Goal: Information Seeking & Learning: Check status

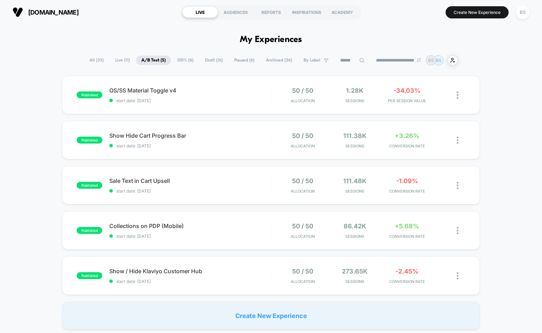
drag, startPoint x: 266, startPoint y: 240, endPoint x: 264, endPoint y: 250, distance: 10.6
click at [264, 250] on div "published OS/SS Material Toggle v4 start date: [DATE] 50 / 50 Allocation 1.28k …" at bounding box center [271, 203] width 542 height 254
click at [271, 96] on div "50 / 50 Allocation 1.28k Sessions -34.03% PER SESSION VALUE" at bounding box center [368, 95] width 194 height 16
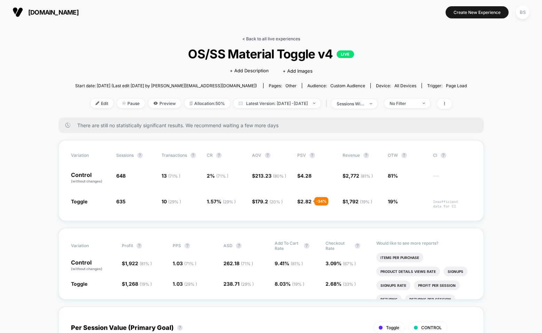
click at [269, 40] on link "< Back to all live experiences" at bounding box center [271, 38] width 58 height 5
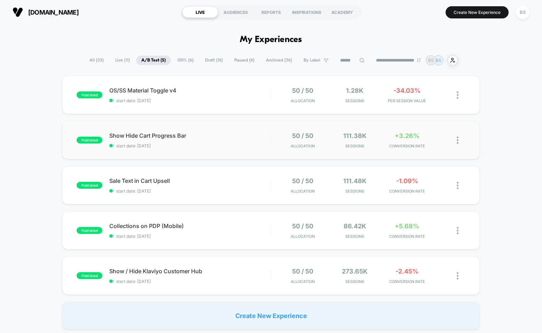
click at [270, 154] on div "published Show Hide Cart Progress Bar start date: [DATE] 50 / 50 Allocation 111…" at bounding box center [270, 140] width 417 height 38
